Goal: Task Accomplishment & Management: Manage account settings

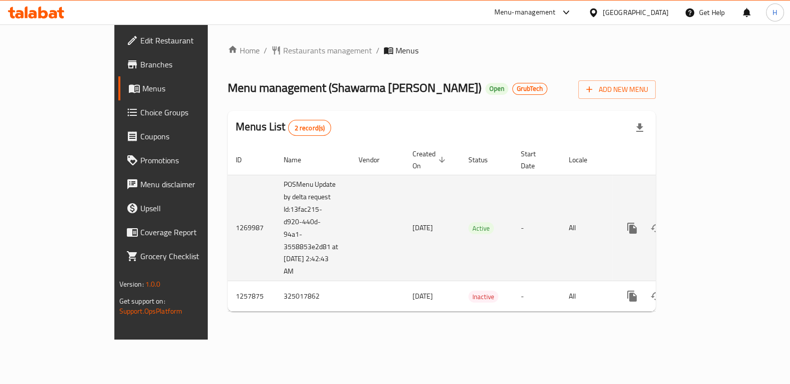
click at [709, 224] on icon "enhanced table" at bounding box center [704, 228] width 9 height 9
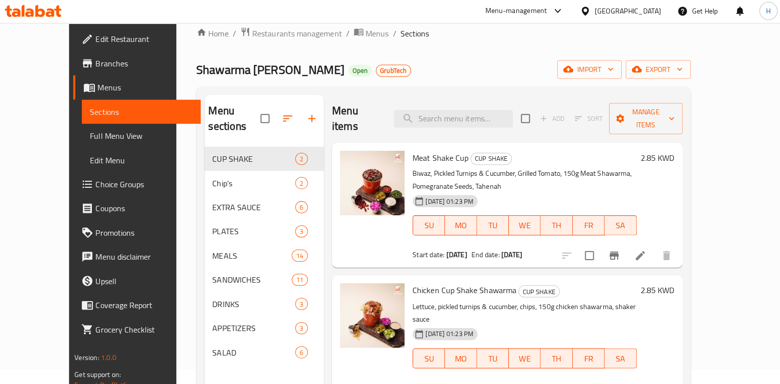
scroll to position [16, 0]
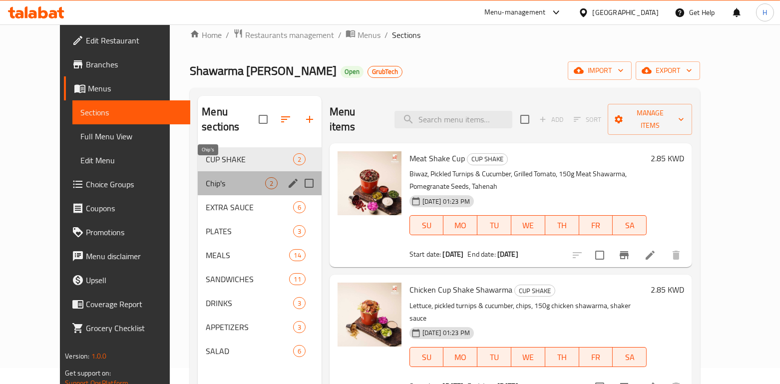
click at [206, 177] on span "Chip's" at bounding box center [235, 183] width 59 height 12
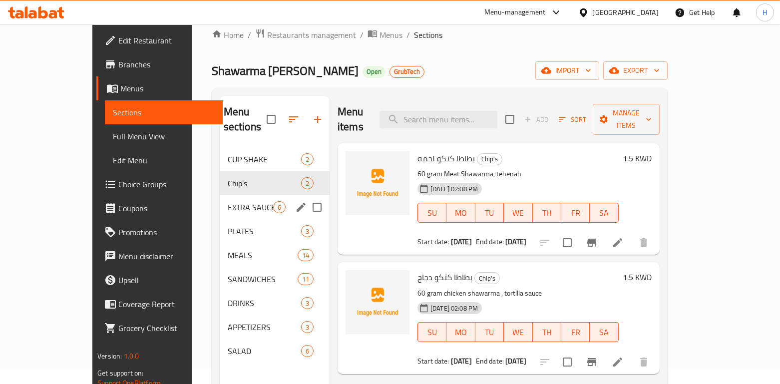
click at [224, 195] on div "EXTRA SAUCE 6" at bounding box center [275, 207] width 110 height 24
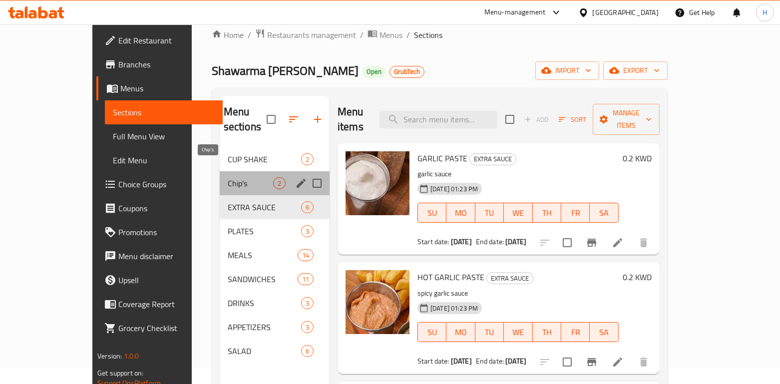
click at [228, 177] on span "Chip's" at bounding box center [250, 183] width 45 height 12
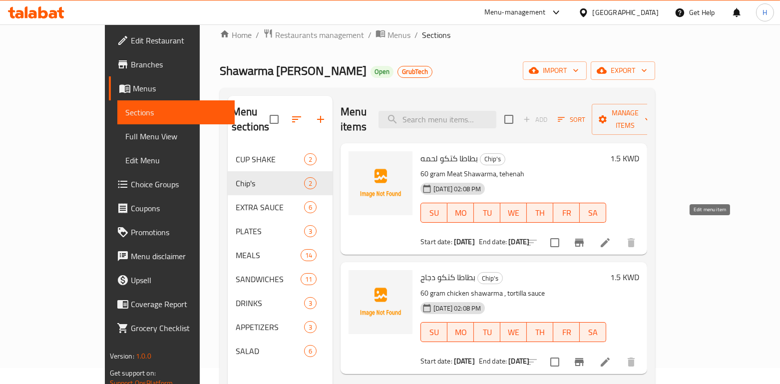
click at [610, 238] on icon at bounding box center [605, 242] width 9 height 9
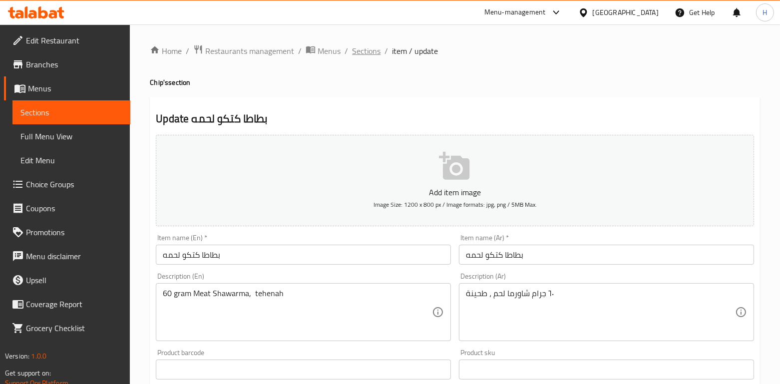
click at [365, 47] on span "Sections" at bounding box center [366, 51] width 28 height 12
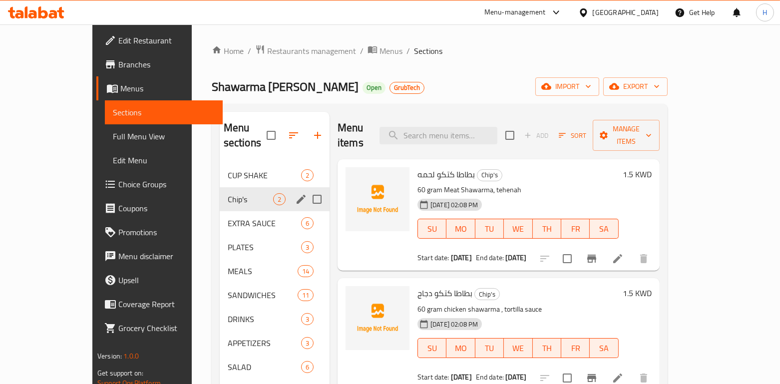
click at [220, 192] on div "Chip's 2" at bounding box center [275, 199] width 110 height 24
click at [228, 217] on span "EXTRA SAUCE" at bounding box center [250, 223] width 45 height 12
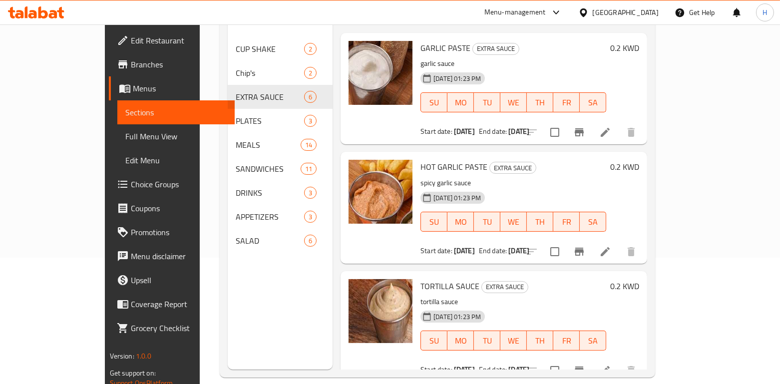
scroll to position [127, 0]
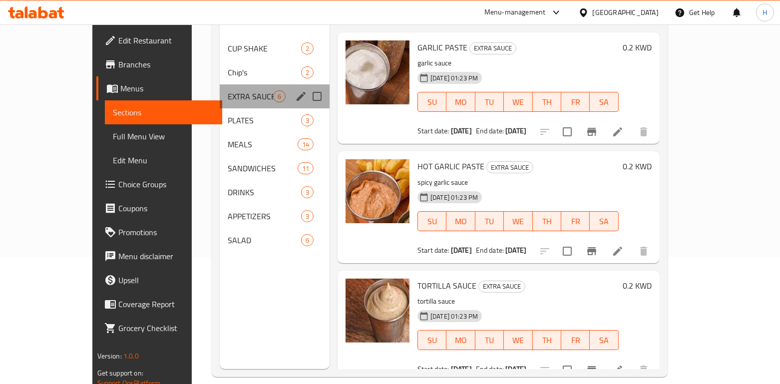
click at [220, 92] on div "EXTRA SAUCE 6" at bounding box center [275, 96] width 110 height 24
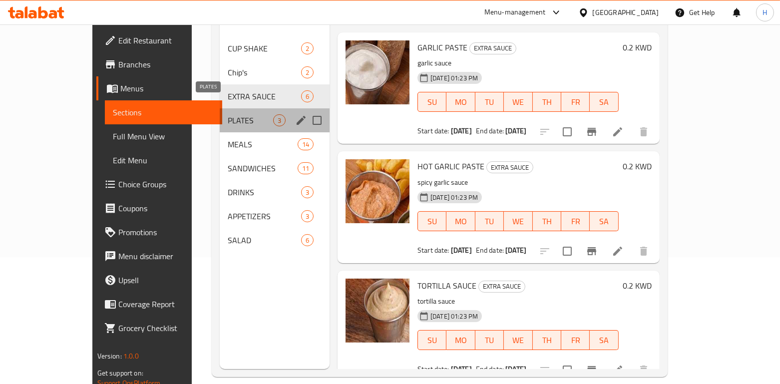
click at [228, 114] on span "PLATES" at bounding box center [250, 120] width 45 height 12
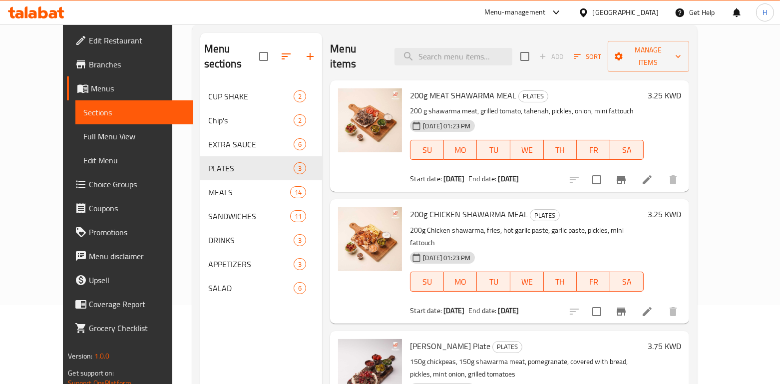
scroll to position [67, 0]
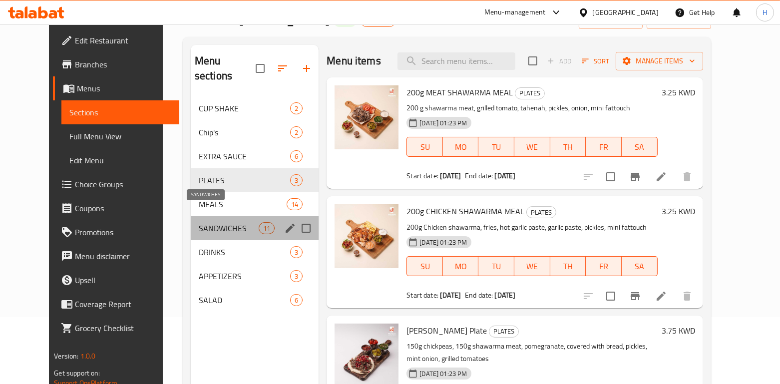
click at [205, 222] on span "SANDWICHES" at bounding box center [229, 228] width 60 height 12
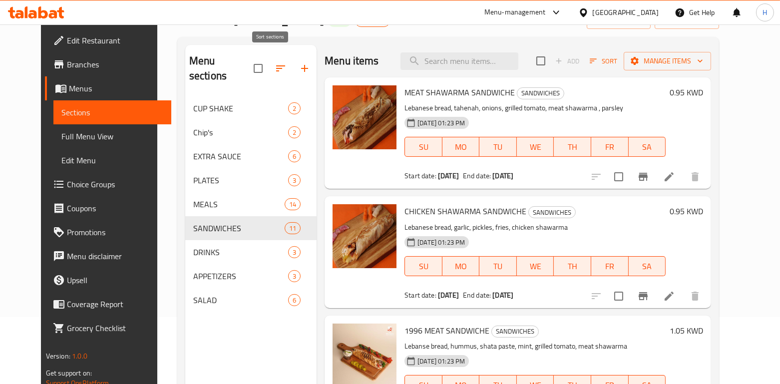
click at [275, 62] on icon "button" at bounding box center [281, 68] width 12 height 12
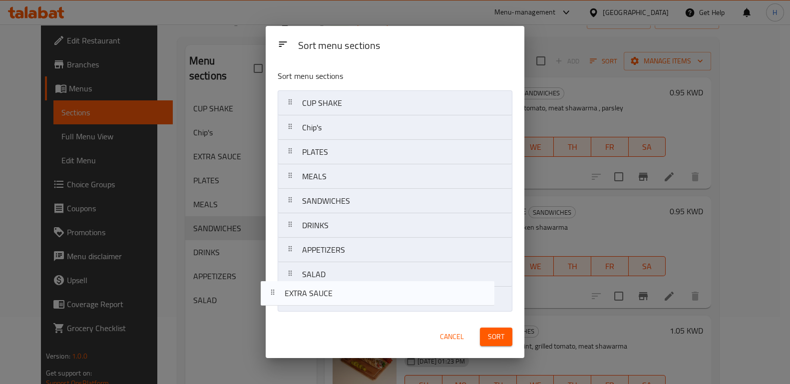
drag, startPoint x: 323, startPoint y: 153, endPoint x: 304, endPoint y: 305, distance: 153.0
drag, startPoint x: 315, startPoint y: 224, endPoint x: 327, endPoint y: 304, distance: 80.7
click at [327, 304] on nav "CUP SHAKE Chip's PLATES MEALS SANDWICHES DRINKS APPETIZERS SALAD EXTRA SAUCE" at bounding box center [395, 200] width 234 height 221
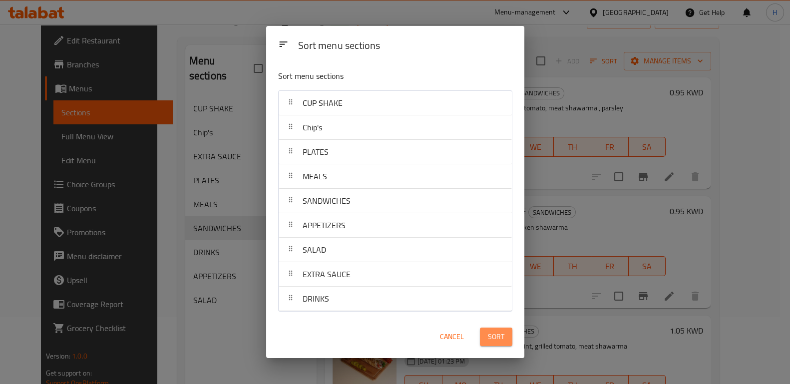
click at [503, 339] on span "Sort" at bounding box center [496, 337] width 16 height 12
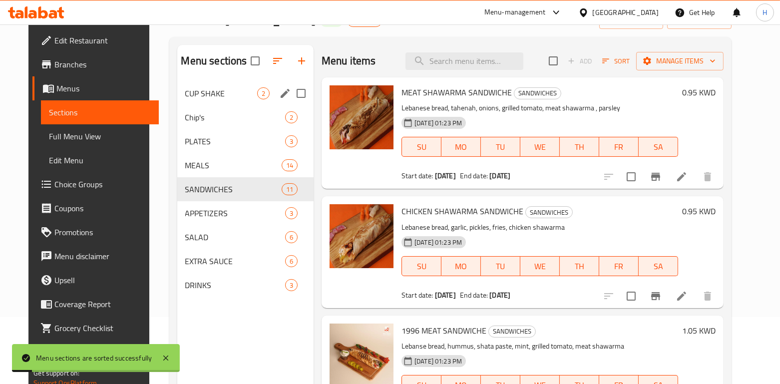
click at [193, 97] on span "CUP SHAKE" at bounding box center [221, 93] width 72 height 12
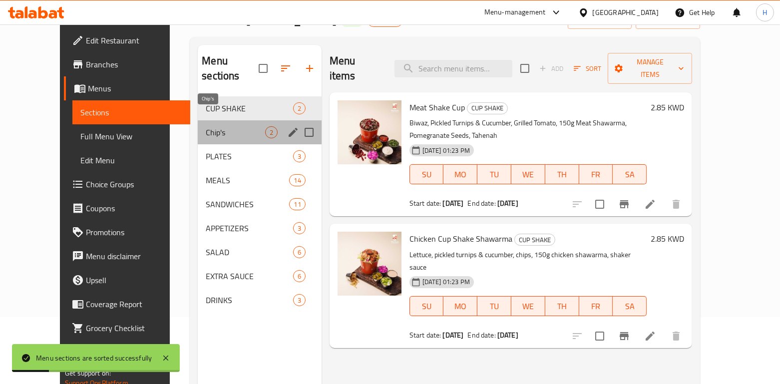
click at [206, 126] on span "Chip's" at bounding box center [235, 132] width 59 height 12
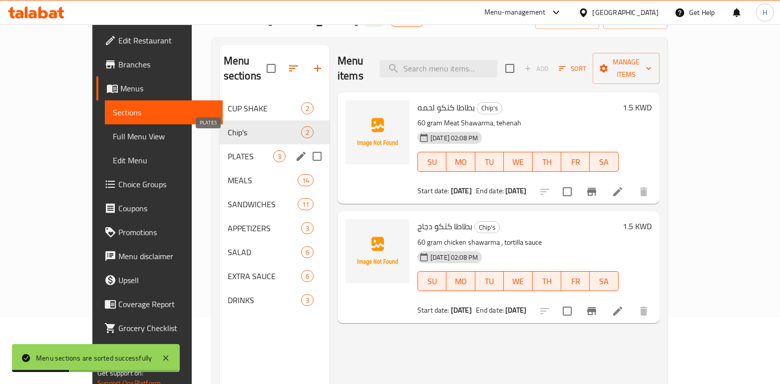
click at [228, 150] on span "PLATES" at bounding box center [250, 156] width 45 height 12
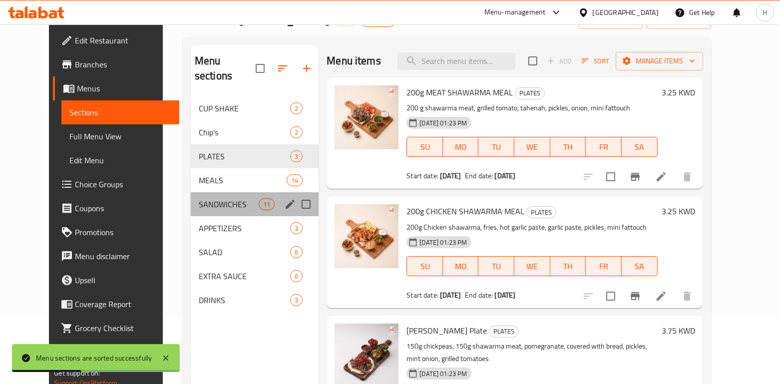
click at [204, 192] on div "SANDWICHES 11" at bounding box center [255, 204] width 128 height 24
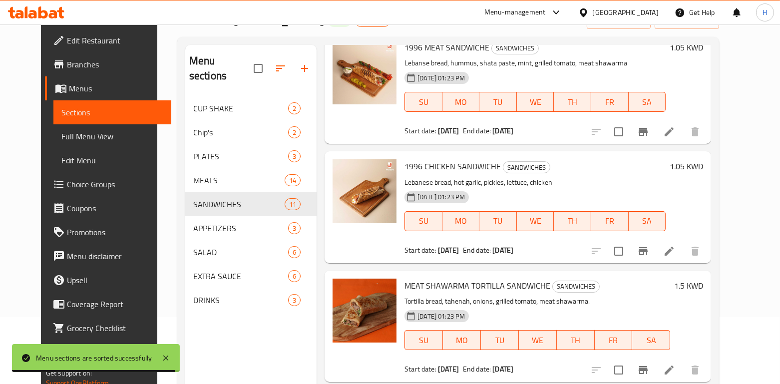
scroll to position [284, 0]
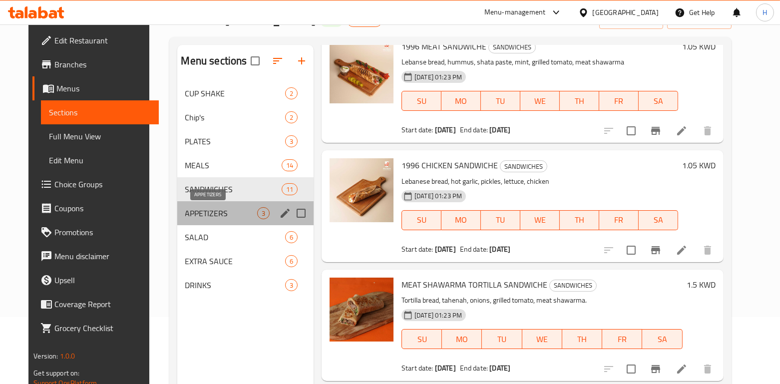
click at [189, 213] on span "APPETIZERS" at bounding box center [221, 213] width 72 height 12
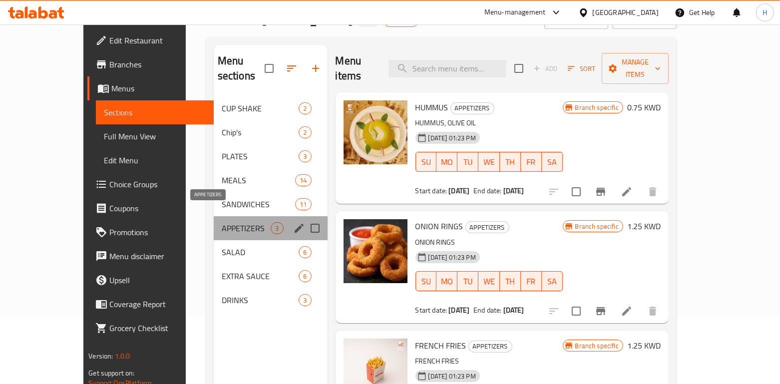
drag, startPoint x: 200, startPoint y: 210, endPoint x: 200, endPoint y: 239, distance: 29.5
click at [214, 239] on div "CUP SHAKE 2 Chip's 2 PLATES 3 MEALS 14 SANDWICHES 11 APPETIZERS 3 SALAD 6 EXTRA…" at bounding box center [271, 204] width 114 height 216
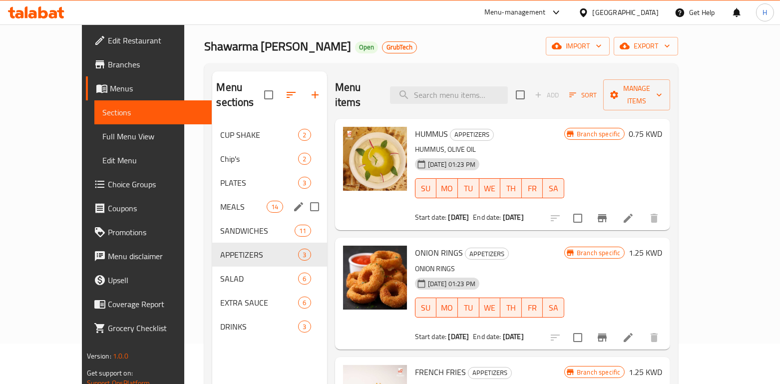
scroll to position [140, 0]
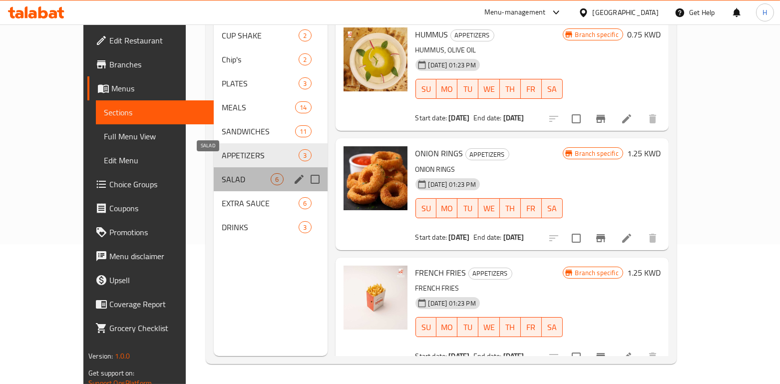
click at [222, 173] on span "SALAD" at bounding box center [246, 179] width 49 height 12
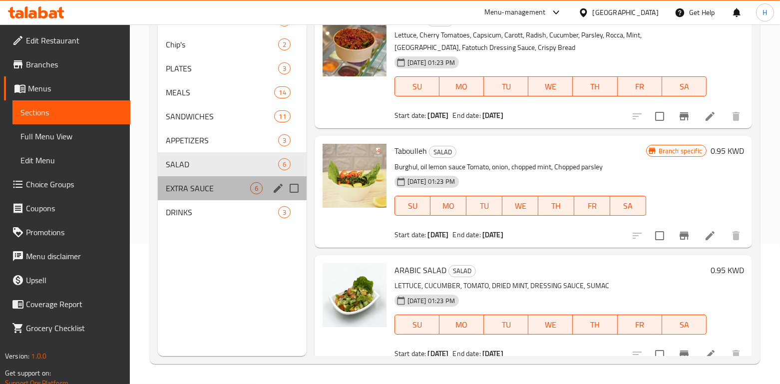
click at [201, 195] on div "EXTRA SAUCE 6" at bounding box center [232, 188] width 148 height 24
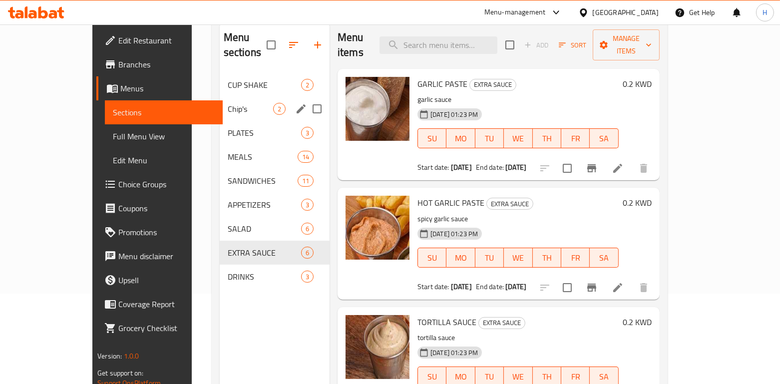
scroll to position [91, 0]
click at [228, 270] on span "DRINKS" at bounding box center [250, 276] width 45 height 12
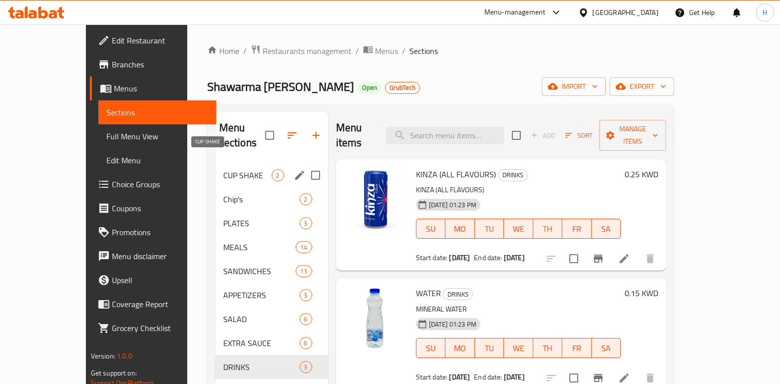
click at [224, 169] on span "CUP SHAKE" at bounding box center [247, 175] width 48 height 12
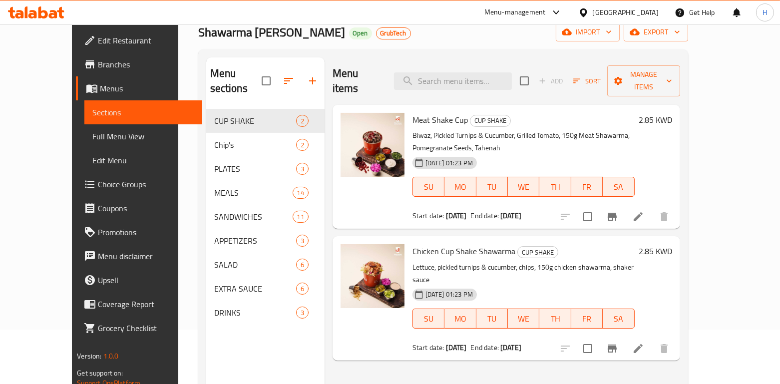
scroll to position [50, 0]
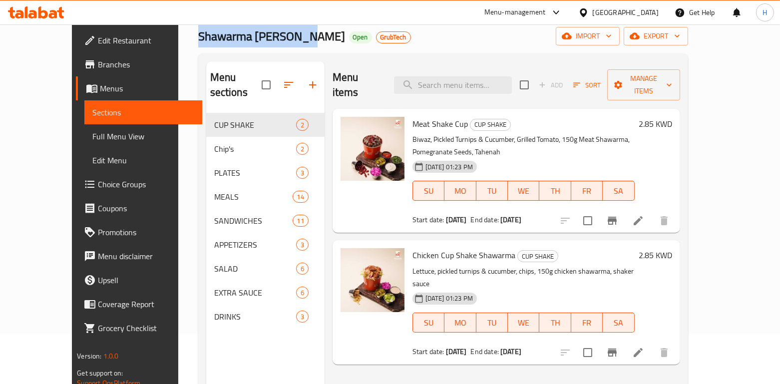
drag, startPoint x: 261, startPoint y: 41, endPoint x: 151, endPoint y: 36, distance: 110.0
click at [198, 36] on span "Shawarma [PERSON_NAME]" at bounding box center [271, 36] width 147 height 22
copy span "Shawarma [PERSON_NAME]"
click at [546, 18] on div "Menu-management" at bounding box center [514, 12] width 61 height 12
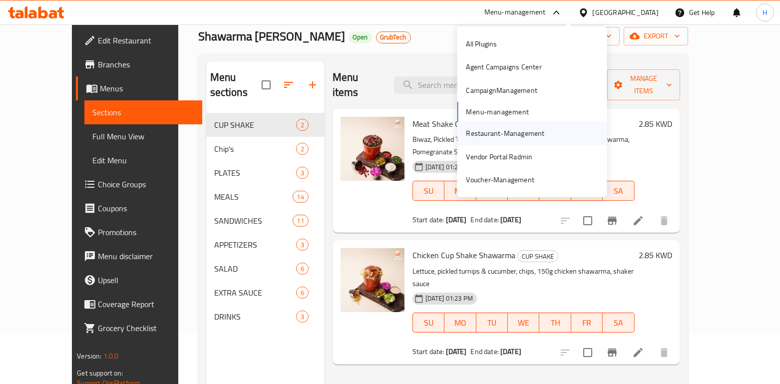
click at [499, 130] on div "Restaurant-Management" at bounding box center [505, 133] width 78 height 11
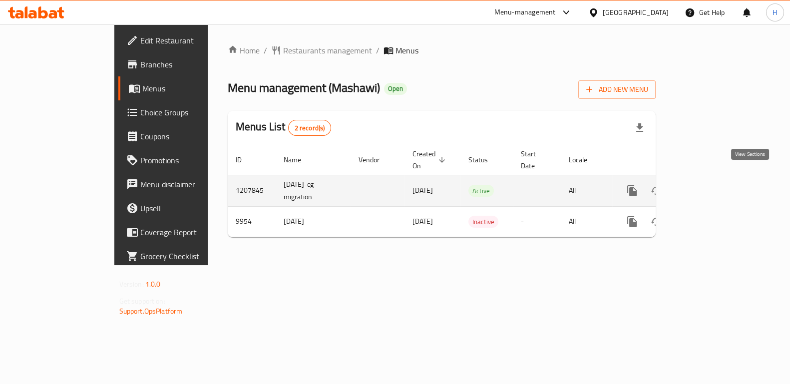
click at [710, 185] on icon "enhanced table" at bounding box center [704, 191] width 12 height 12
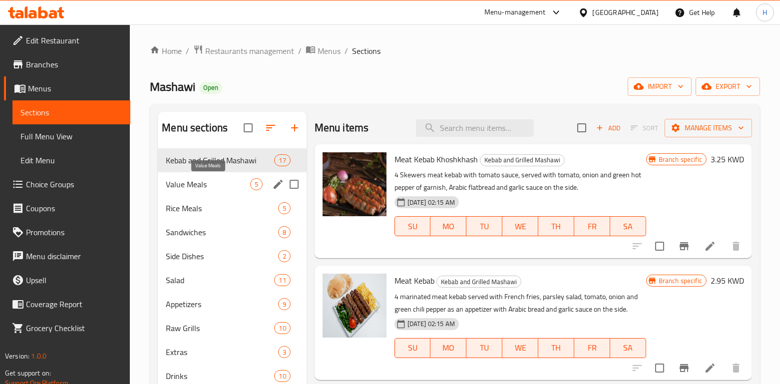
click at [205, 184] on span "Value Meals" at bounding box center [208, 184] width 84 height 12
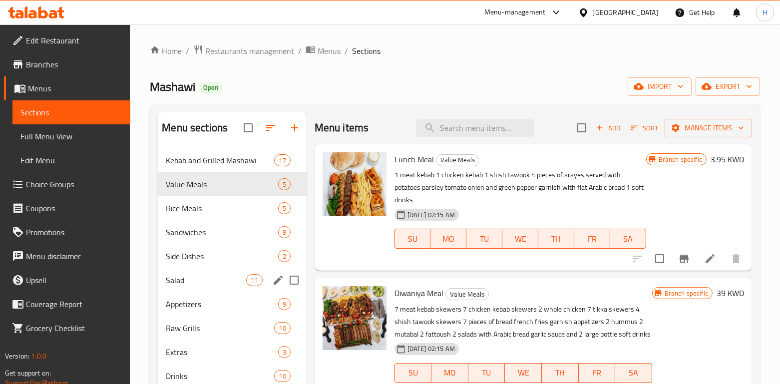
scroll to position [106, 0]
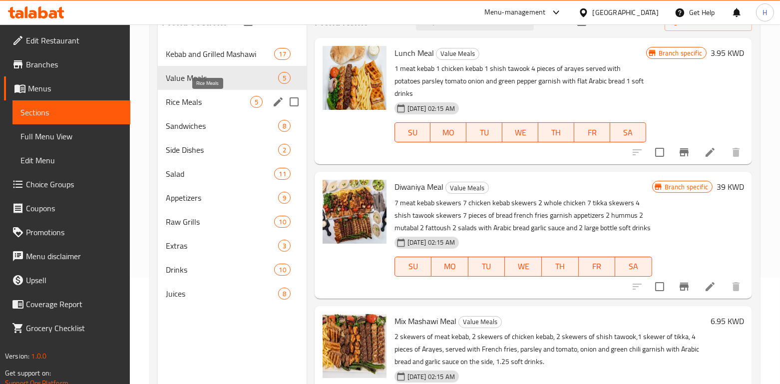
click at [193, 105] on span "Rice Meals" at bounding box center [208, 102] width 84 height 12
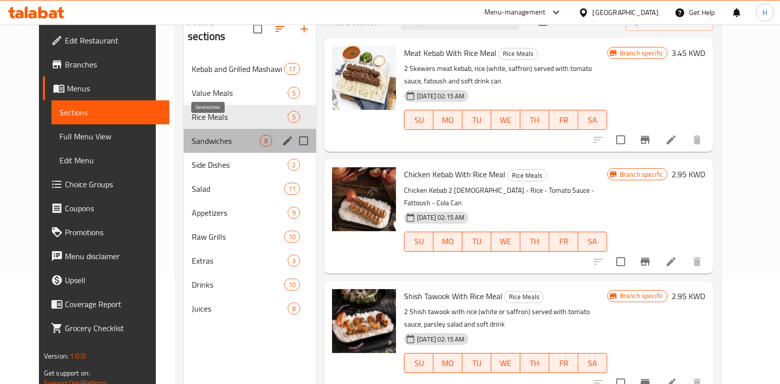
click at [204, 135] on span "Sandwiches" at bounding box center [226, 141] width 68 height 12
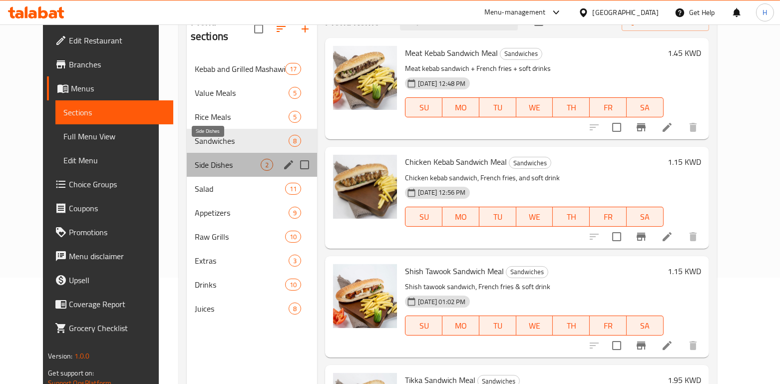
click at [209, 159] on span "Side Dishes" at bounding box center [228, 165] width 66 height 12
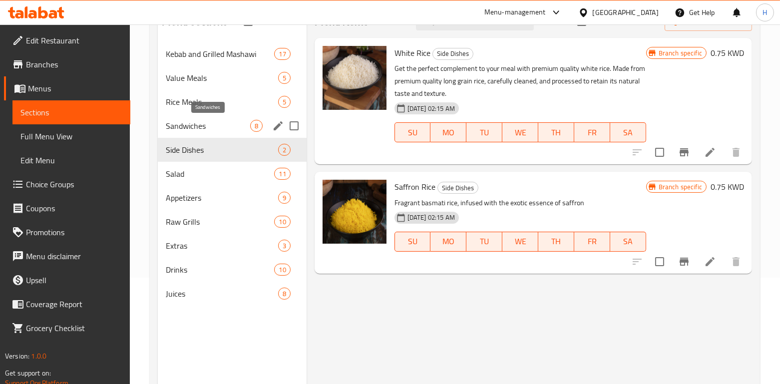
click at [199, 123] on span "Sandwiches" at bounding box center [208, 126] width 84 height 12
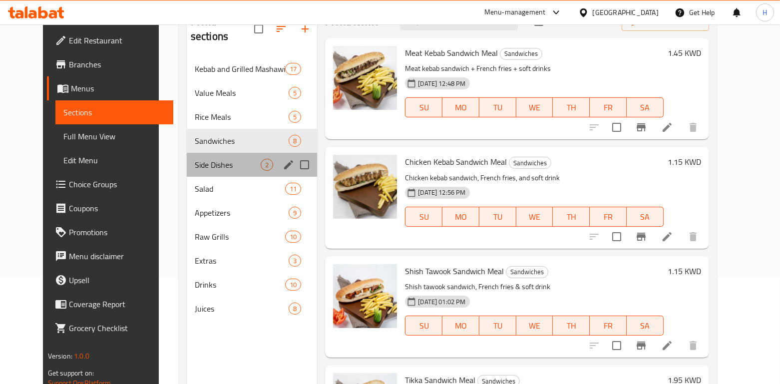
click at [188, 157] on div "Side Dishes 2" at bounding box center [252, 165] width 130 height 24
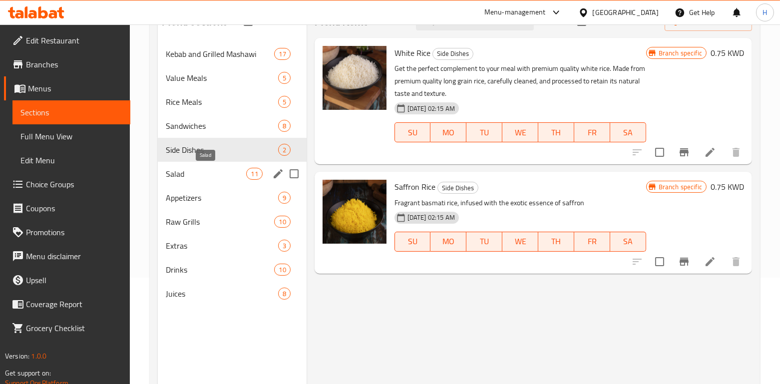
click at [195, 177] on span "Salad" at bounding box center [206, 174] width 80 height 12
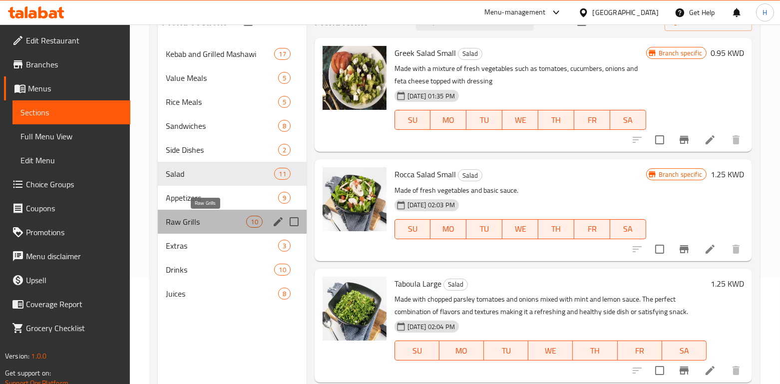
click at [205, 217] on span "Raw Grills" at bounding box center [206, 222] width 80 height 12
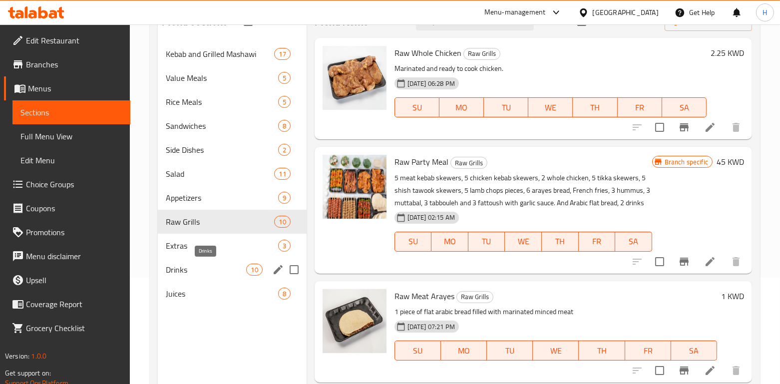
click at [203, 265] on span "Drinks" at bounding box center [206, 270] width 80 height 12
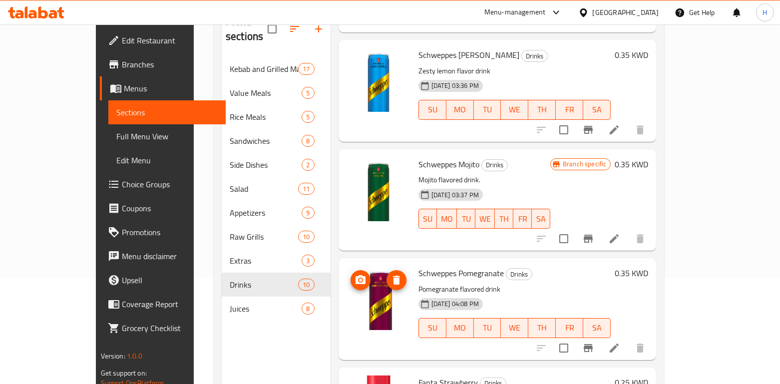
scroll to position [732, 0]
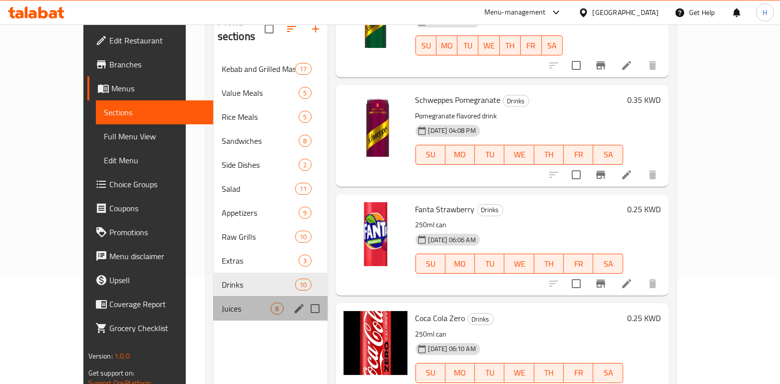
click at [214, 305] on div "Juices 8" at bounding box center [271, 309] width 114 height 24
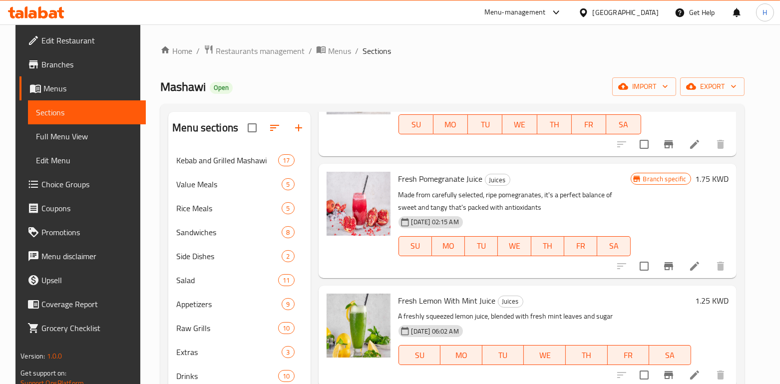
click at [179, 87] on span "Mashawi" at bounding box center [182, 86] width 45 height 22
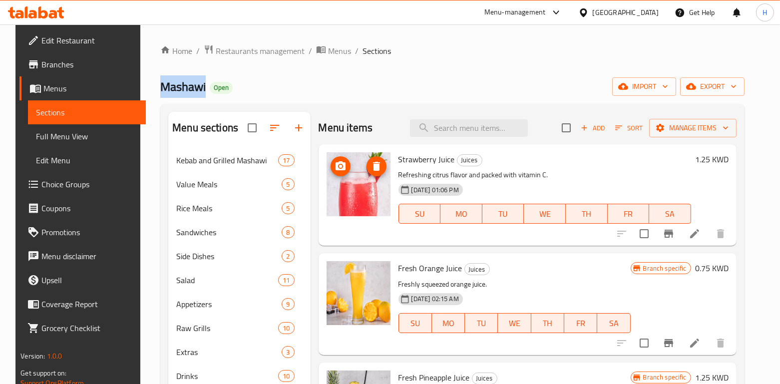
copy span "Mashawi"
click at [535, 13] on div "Menu-management" at bounding box center [514, 12] width 61 height 12
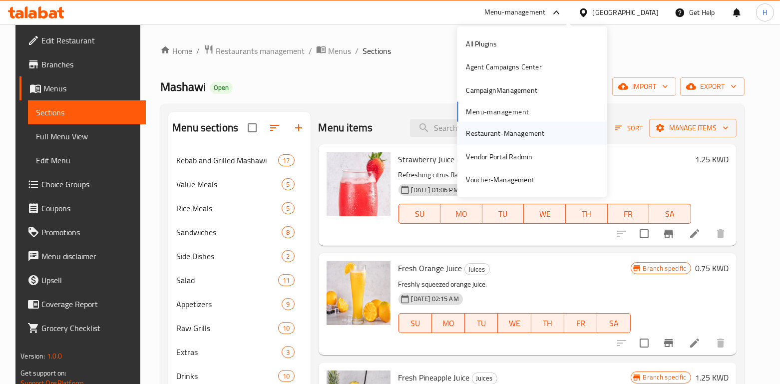
click at [497, 133] on div "Restaurant-Management" at bounding box center [505, 133] width 78 height 11
